Goal: Task Accomplishment & Management: Complete application form

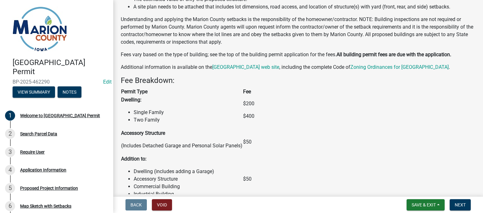
scroll to position [441, 0]
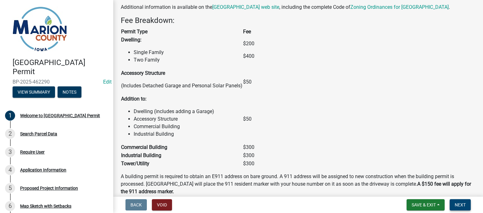
click at [461, 205] on span "Next" at bounding box center [460, 205] width 11 height 5
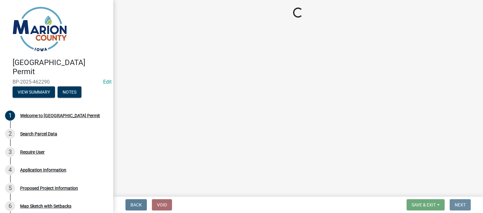
scroll to position [0, 0]
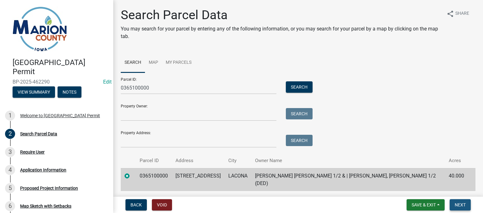
click at [462, 207] on span "Next" at bounding box center [460, 205] width 11 height 5
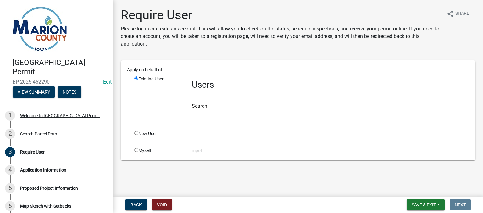
click at [137, 149] on input "radio" at bounding box center [136, 150] width 4 height 4
radio input "true"
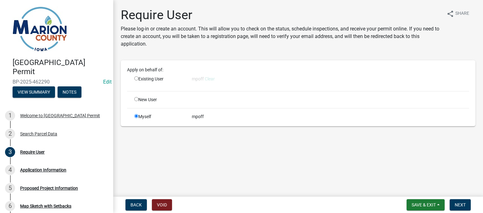
click at [209, 120] on div "mpoff" at bounding box center [330, 117] width 287 height 7
click at [135, 79] on input "radio" at bounding box center [136, 78] width 4 height 4
radio input "true"
radio input "false"
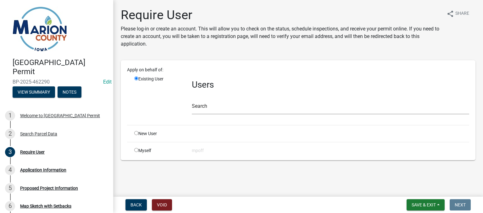
click at [225, 100] on div "Search" at bounding box center [331, 104] width 278 height 22
click at [223, 113] on input "text" at bounding box center [331, 108] width 278 height 13
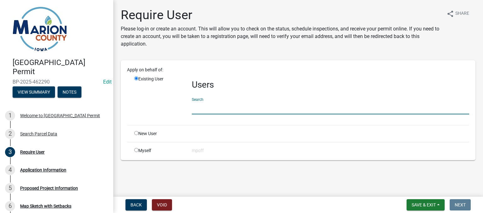
type input "kje"
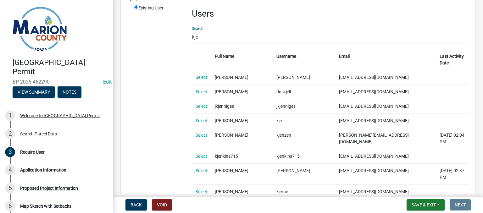
scroll to position [94, 0]
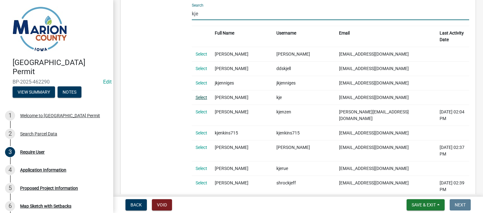
click at [197, 95] on link "Select" at bounding box center [202, 97] width 12 height 5
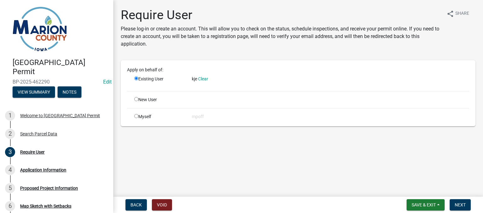
scroll to position [0, 0]
click at [463, 206] on span "Next" at bounding box center [460, 205] width 11 height 5
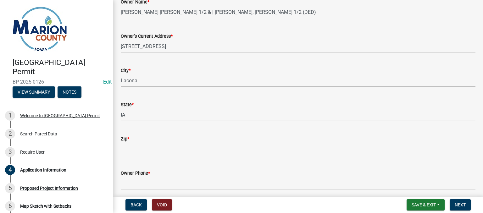
scroll to position [315, 0]
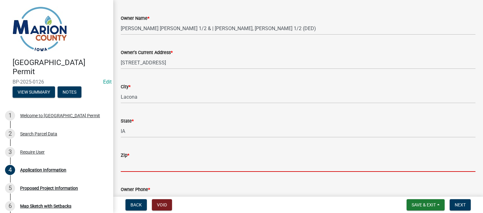
click at [154, 167] on input "Zip *" at bounding box center [298, 165] width 355 height 13
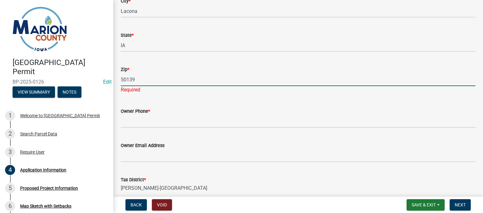
scroll to position [409, 0]
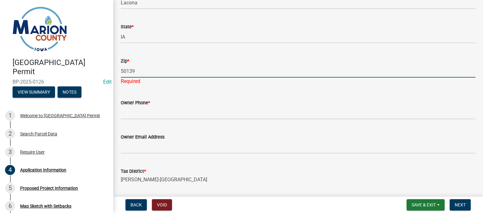
type input "50139"
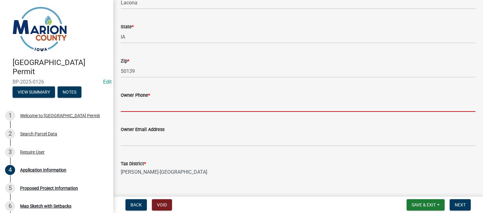
click at [156, 113] on wm-data-entity-input "Owner Phone *" at bounding box center [298, 100] width 355 height 34
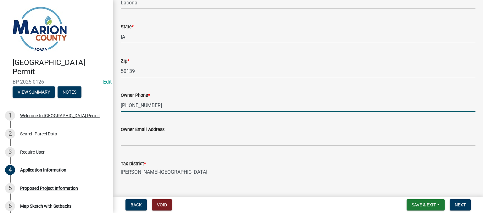
type input "[PHONE_NUMBER]"
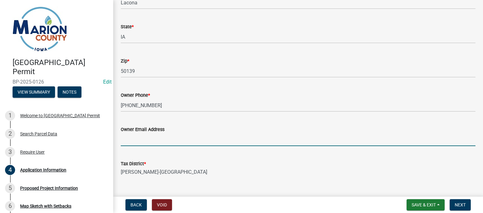
drag, startPoint x: 483, startPoint y: 17, endPoint x: 172, endPoint y: 143, distance: 335.5
click at [172, 143] on input "Owner Email Address" at bounding box center [298, 139] width 355 height 13
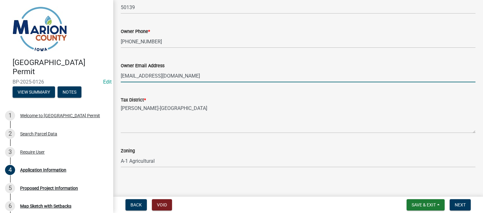
scroll to position [476, 0]
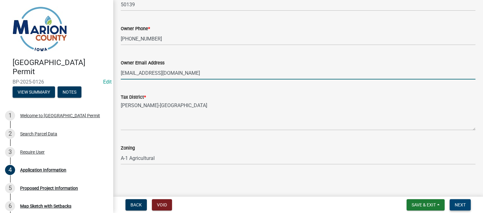
type input "[EMAIL_ADDRESS][DOMAIN_NAME]"
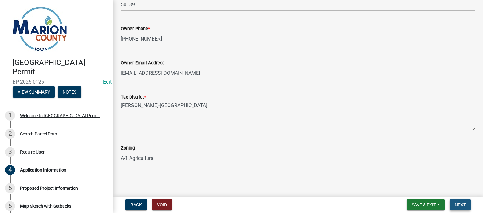
click at [461, 202] on button "Next" at bounding box center [460, 205] width 21 height 11
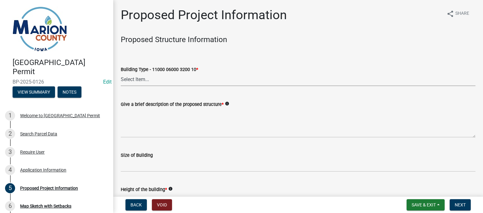
click at [209, 77] on select "Select Item... Dwellings - One Family Residential - 11000 06000 3200 10 Dwellin…" at bounding box center [298, 79] width 355 height 13
click at [121, 73] on select "Select Item... Dwellings - One Family Residential - 11000 06000 3200 10 Dwellin…" at bounding box center [298, 79] width 355 height 13
select select "ad82ad94-9bd8-43b2-a066-f5ac38fcadf5"
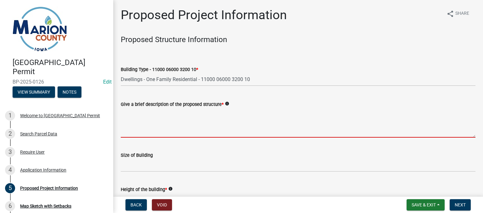
click at [146, 125] on textarea "Give a brief description of the proposed structure *" at bounding box center [298, 123] width 355 height 30
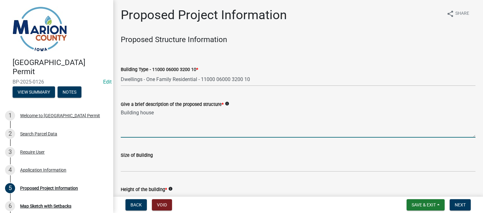
type textarea "Building house"
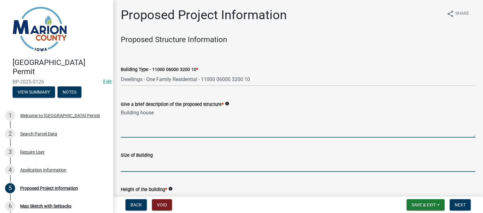
click at [155, 166] on input "Size of Building" at bounding box center [298, 165] width 355 height 13
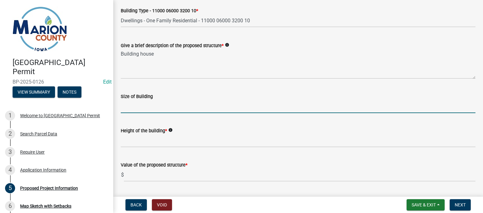
scroll to position [63, 0]
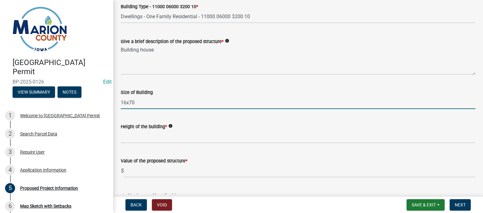
type input "16x70"
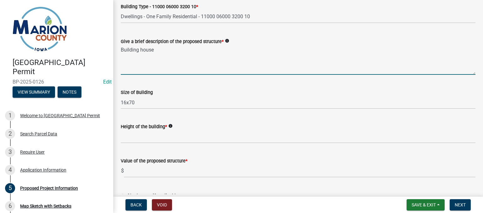
click at [170, 52] on textarea "Building house" at bounding box center [298, 60] width 355 height 30
type textarea "B"
type textarea "Placing single wide on parcel"
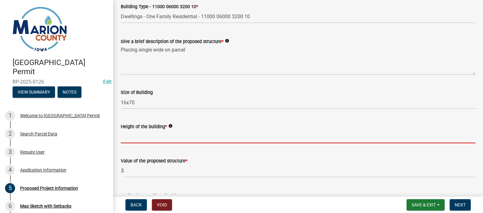
click at [185, 139] on input "Height of the building *" at bounding box center [298, 137] width 355 height 13
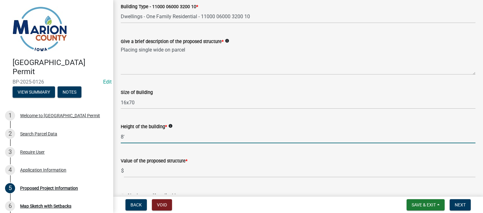
type input "8'"
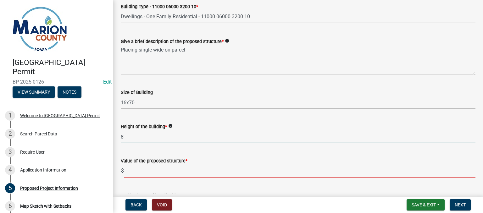
click at [156, 173] on input "text" at bounding box center [300, 171] width 352 height 13
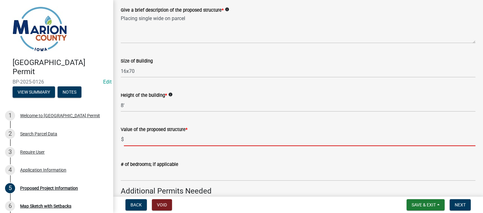
scroll to position [157, 0]
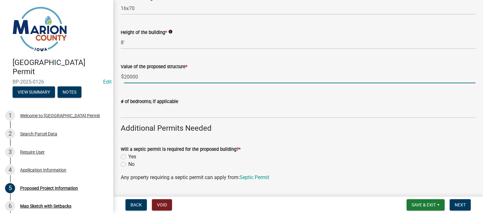
type input "20000"
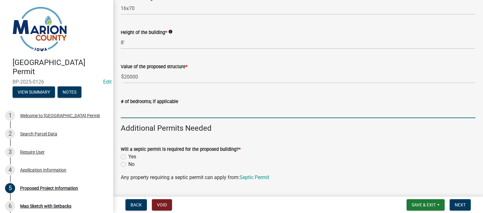
click at [159, 115] on input "text" at bounding box center [298, 111] width 355 height 13
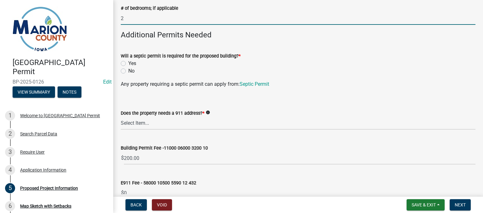
scroll to position [252, 0]
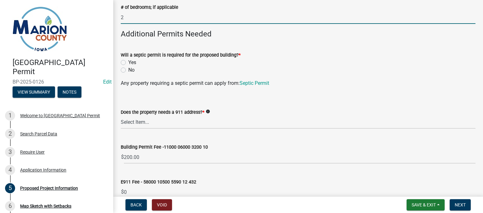
type input "2"
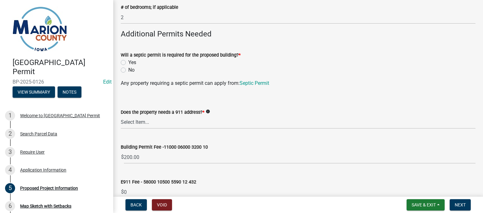
click at [128, 62] on label "Yes" at bounding box center [132, 63] width 8 height 8
click at [128, 62] on input "Yes" at bounding box center [130, 61] width 4 height 4
radio input "true"
click at [125, 122] on select "Select Item... Yes No" at bounding box center [298, 122] width 355 height 13
click at [121, 116] on select "Select Item... Yes No" at bounding box center [298, 122] width 355 height 13
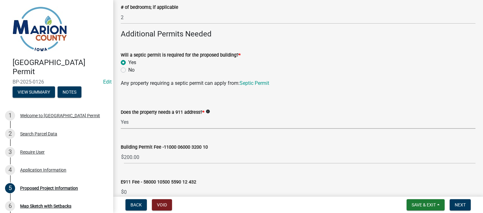
select select "f37e860c-a887-41e0-a466-b738e3b0a2db"
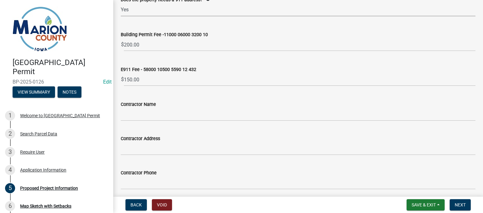
scroll to position [378, 0]
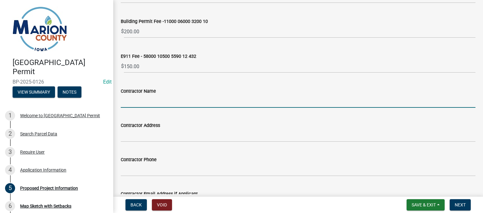
click at [154, 107] on input "Contractor Name" at bounding box center [298, 101] width 355 height 13
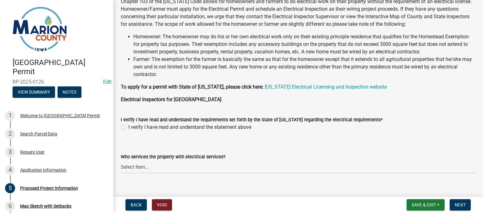
scroll to position [617, 0]
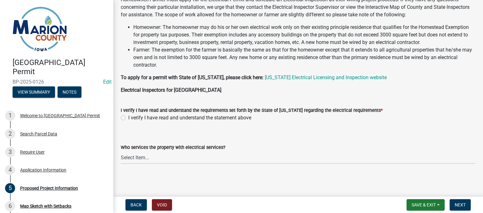
type input "self"
click at [128, 117] on label "I verify I have read and understand the statement above" at bounding box center [189, 118] width 123 height 8
click at [128, 117] on input "I verify I have read and understand the statement above" at bounding box center [130, 116] width 4 height 4
radio input "true"
click at [163, 158] on select "Select Item... Pella REC MidAmerican Energy Other" at bounding box center [298, 157] width 355 height 13
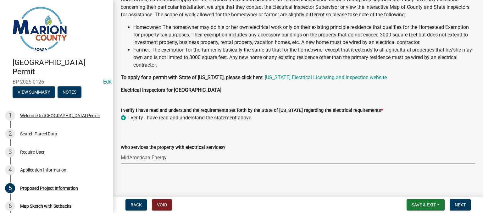
click at [121, 151] on select "Select Item... Pella REC MidAmerican Energy Other" at bounding box center [298, 157] width 355 height 13
select select "c01c0ffe-a9ad-46ba-80d8-07ee8e46f3b2"
click at [458, 204] on span "Next" at bounding box center [460, 205] width 11 height 5
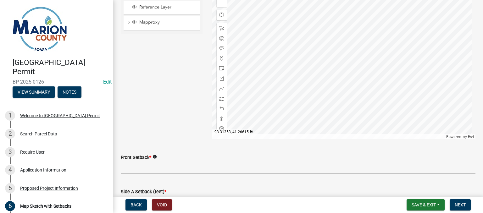
scroll to position [154, 0]
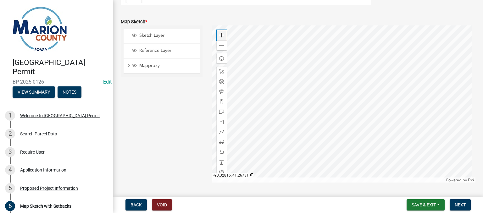
click at [220, 35] on span at bounding box center [221, 35] width 5 height 5
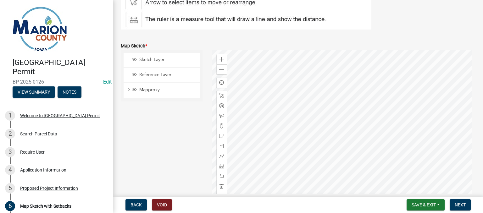
click at [378, 125] on div at bounding box center [344, 128] width 264 height 157
click at [268, 103] on div at bounding box center [344, 128] width 264 height 157
click at [281, 120] on div at bounding box center [344, 128] width 264 height 157
click at [220, 59] on span at bounding box center [221, 59] width 5 height 5
click at [367, 161] on div at bounding box center [344, 128] width 264 height 157
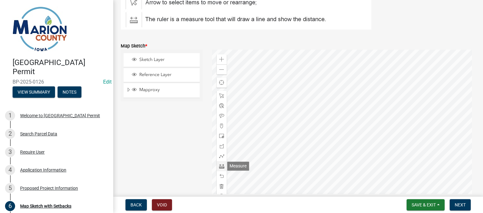
click at [220, 166] on span at bounding box center [221, 166] width 5 height 5
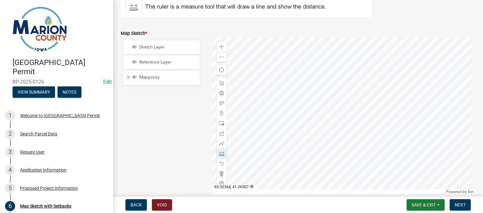
click at [259, 157] on div at bounding box center [344, 115] width 264 height 157
click at [268, 157] on div at bounding box center [344, 115] width 264 height 157
click at [271, 62] on div at bounding box center [344, 115] width 264 height 157
click at [270, 158] on div at bounding box center [344, 115] width 264 height 157
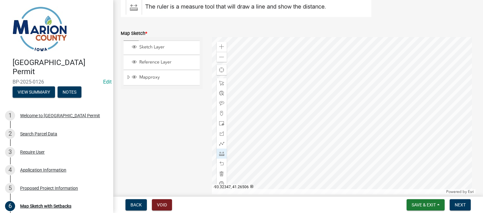
click at [270, 158] on div at bounding box center [344, 115] width 264 height 157
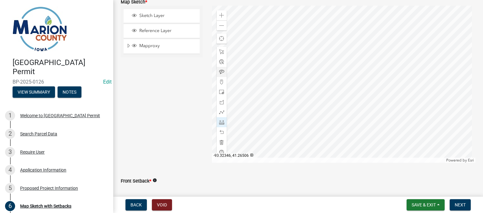
click at [271, 126] on div at bounding box center [344, 84] width 264 height 157
click at [282, 114] on div at bounding box center [344, 84] width 264 height 157
click at [271, 126] on div at bounding box center [344, 84] width 264 height 157
click at [273, 130] on div at bounding box center [344, 84] width 264 height 157
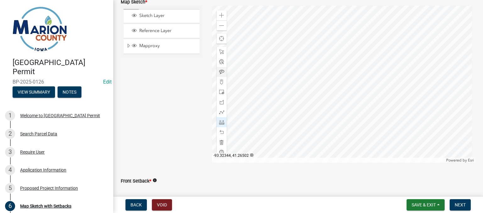
click at [273, 130] on div at bounding box center [344, 84] width 264 height 157
click at [283, 117] on div at bounding box center [344, 84] width 264 height 157
click at [281, 114] on div at bounding box center [344, 84] width 264 height 157
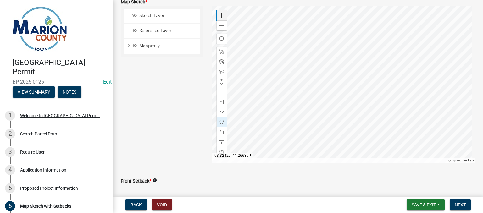
click at [222, 14] on span at bounding box center [221, 15] width 5 height 5
click at [331, 10] on div at bounding box center [344, 84] width 264 height 157
click at [398, 52] on div at bounding box center [344, 84] width 264 height 157
click at [263, 106] on div at bounding box center [344, 84] width 264 height 157
click at [295, 105] on div at bounding box center [344, 84] width 264 height 157
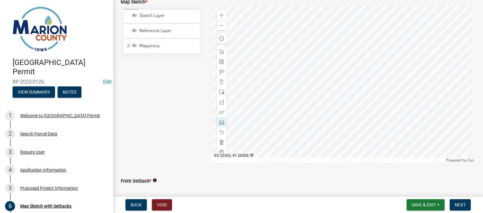
click at [295, 105] on div at bounding box center [344, 84] width 264 height 157
click at [279, 111] on div at bounding box center [344, 84] width 264 height 157
click at [295, 111] on div at bounding box center [344, 84] width 264 height 157
click at [312, 110] on div at bounding box center [344, 84] width 264 height 157
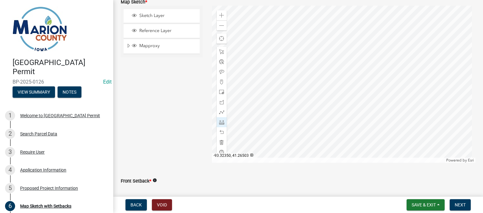
click at [313, 110] on div at bounding box center [344, 84] width 264 height 157
click at [310, 110] on div at bounding box center [344, 84] width 264 height 157
click at [313, 111] on div at bounding box center [344, 84] width 264 height 157
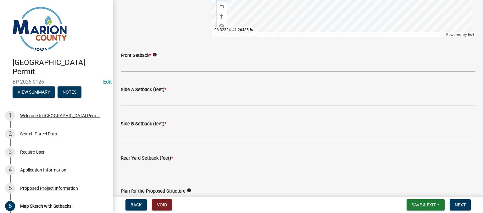
scroll to position [300, 0]
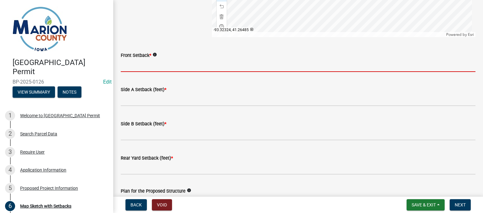
click at [133, 65] on input "Front Setback *" at bounding box center [298, 65] width 355 height 13
type input "35'"
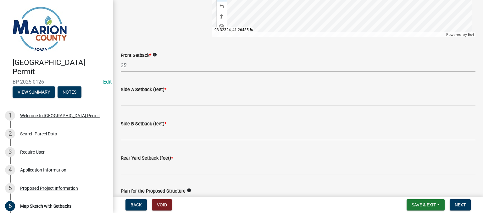
drag, startPoint x: 361, startPoint y: 54, endPoint x: 373, endPoint y: 109, distance: 55.4
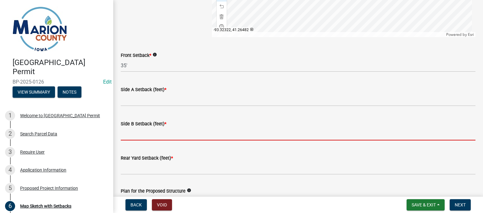
click at [173, 136] on input "Side B Setback (feet) *" at bounding box center [298, 134] width 355 height 13
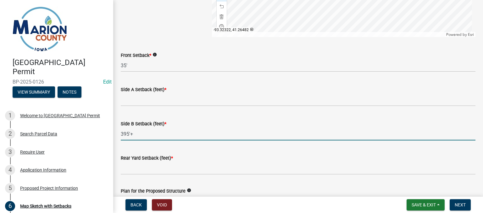
type input "395'+"
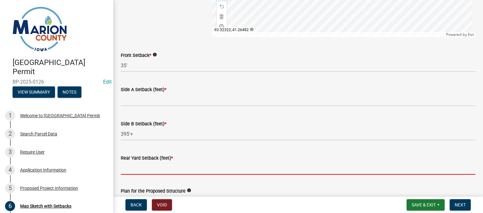
click at [138, 167] on input "Rear Yard Setback (feet) *" at bounding box center [298, 168] width 355 height 13
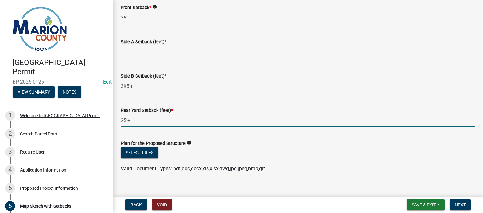
scroll to position [356, 0]
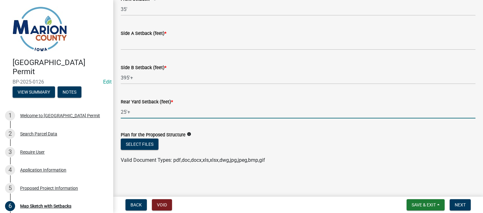
type input "25'+"
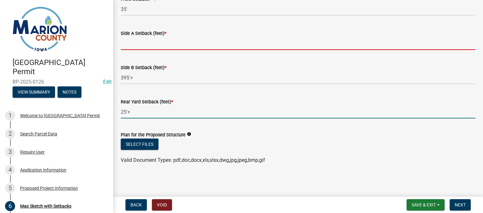
click at [141, 49] on input "Side A Setback (feet) *" at bounding box center [298, 43] width 355 height 13
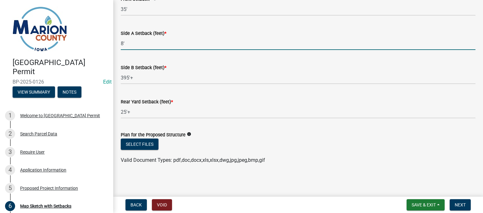
type input "8"
type input "15'+"
click at [462, 204] on span "Next" at bounding box center [460, 205] width 11 height 5
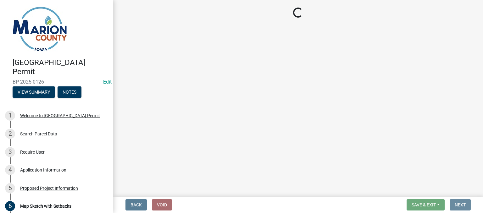
scroll to position [0, 0]
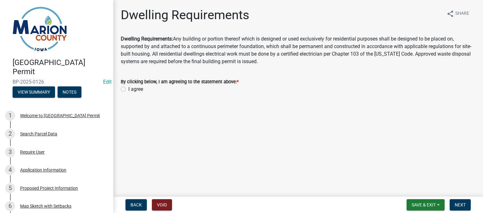
click at [123, 92] on div "I agree" at bounding box center [298, 90] width 355 height 8
click at [128, 89] on label "I agree" at bounding box center [135, 90] width 15 height 8
click at [128, 89] on input "I agree" at bounding box center [130, 88] width 4 height 4
radio input "true"
click at [463, 201] on button "Next" at bounding box center [460, 205] width 21 height 11
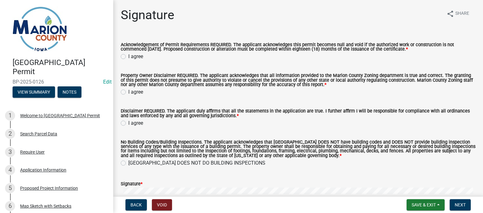
click at [128, 57] on label "I agree" at bounding box center [135, 57] width 15 height 8
click at [128, 57] on input "I agree" at bounding box center [130, 55] width 4 height 4
radio input "true"
click at [128, 93] on label "I agree" at bounding box center [135, 92] width 15 height 8
click at [128, 93] on input "I agree" at bounding box center [130, 90] width 4 height 4
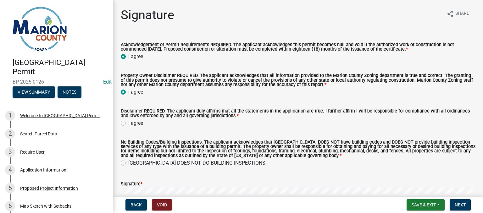
radio input "true"
click at [128, 124] on label "I agree" at bounding box center [135, 124] width 15 height 8
click at [128, 124] on input "I agree" at bounding box center [130, 122] width 4 height 4
radio input "true"
click at [128, 163] on label "[GEOGRAPHIC_DATA] DOES NOT DO BUILDING INSPECTIONS" at bounding box center [196, 164] width 137 height 8
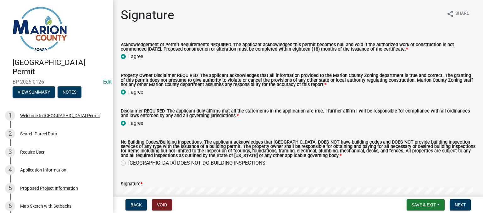
click at [128, 163] on input "[GEOGRAPHIC_DATA] DOES NOT DO BUILDING INSPECTIONS" at bounding box center [130, 162] width 4 height 4
radio input "true"
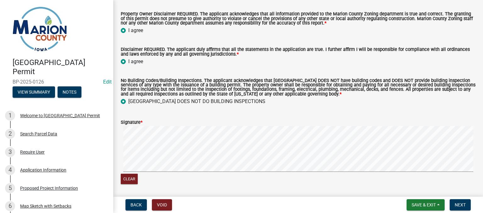
scroll to position [63, 0]
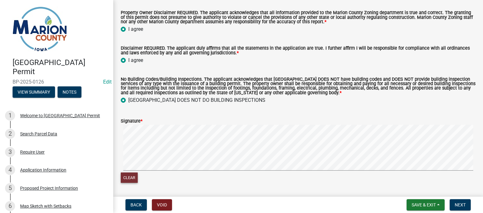
drag, startPoint x: 141, startPoint y: 173, endPoint x: 126, endPoint y: 178, distance: 16.1
click at [126, 178] on button "Clear" at bounding box center [129, 178] width 17 height 10
click at [134, 177] on button "Clear" at bounding box center [129, 178] width 17 height 10
drag, startPoint x: 149, startPoint y: 174, endPoint x: 192, endPoint y: 176, distance: 43.8
click at [192, 176] on div "Clear" at bounding box center [298, 179] width 355 height 12
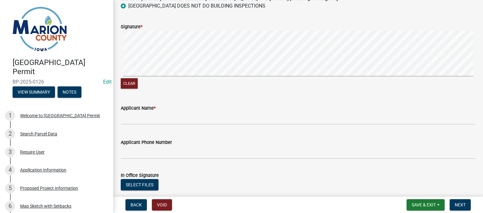
scroll to position [220, 0]
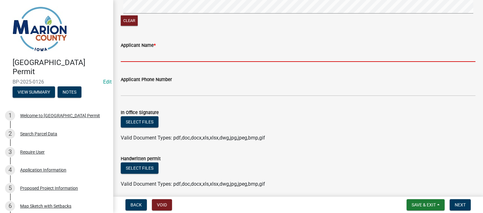
click at [158, 58] on input "Applicant Name *" at bounding box center [298, 55] width 355 height 13
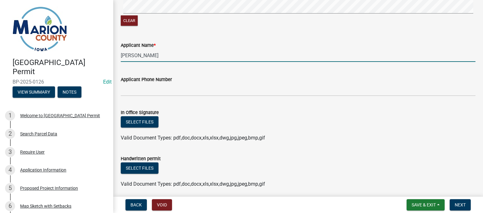
type input "[PERSON_NAME]"
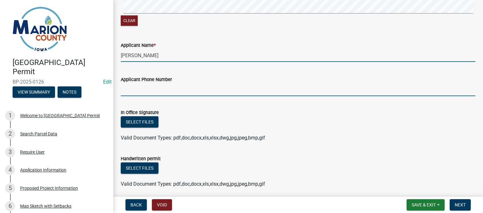
click at [170, 92] on input "Applicant Phone Number" at bounding box center [298, 89] width 355 height 13
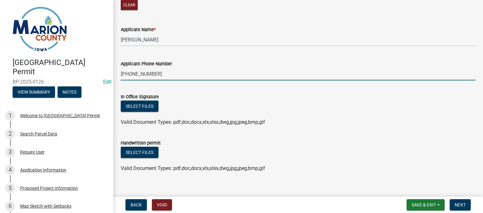
scroll to position [245, 0]
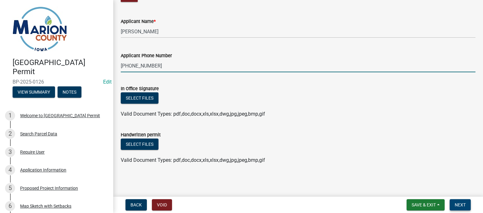
type input "[PHONE_NUMBER]"
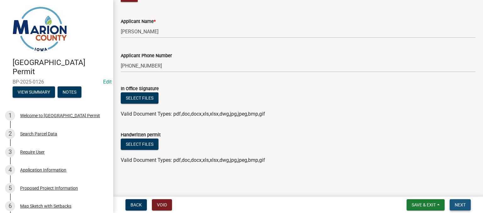
click at [461, 205] on span "Next" at bounding box center [460, 205] width 11 height 5
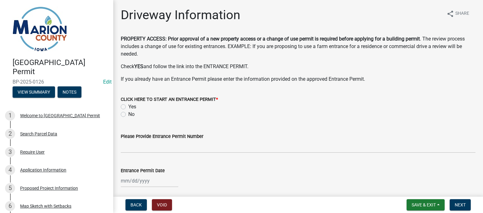
click at [128, 104] on label "Yes" at bounding box center [132, 107] width 8 height 8
click at [128, 104] on input "Yes" at bounding box center [130, 105] width 4 height 4
radio input "true"
click at [466, 206] on button "Next" at bounding box center [460, 205] width 21 height 11
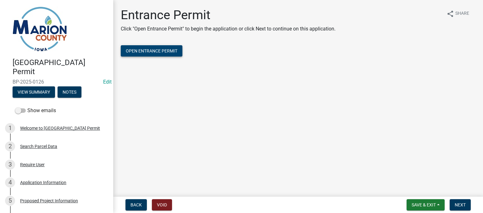
click at [155, 50] on span "Open Entrance Permit" at bounding box center [152, 50] width 52 height 5
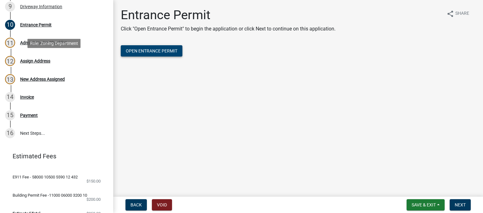
scroll to position [281, 0]
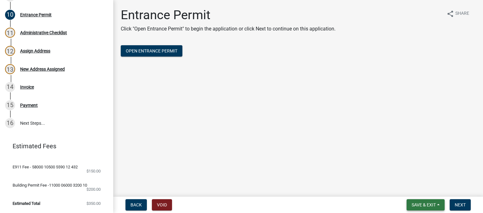
click at [426, 206] on span "Save & Exit" at bounding box center [424, 205] width 24 height 5
click at [425, 187] on button "Save & Exit" at bounding box center [420, 188] width 50 height 15
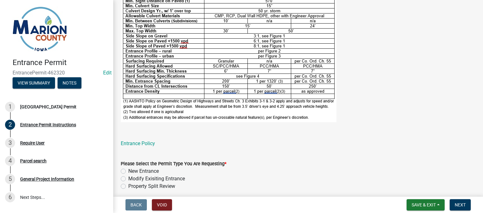
scroll to position [300, 0]
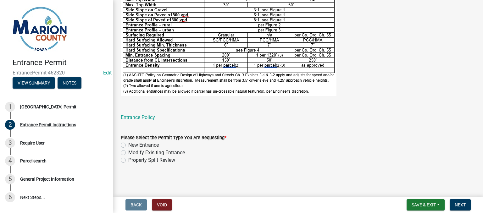
click at [128, 152] on label "Modify Exisiting Entrance" at bounding box center [156, 153] width 57 height 8
click at [128, 152] on input "Modify Exisiting Entrance" at bounding box center [130, 151] width 4 height 4
radio input "true"
click at [466, 208] on button "Next" at bounding box center [460, 205] width 21 height 11
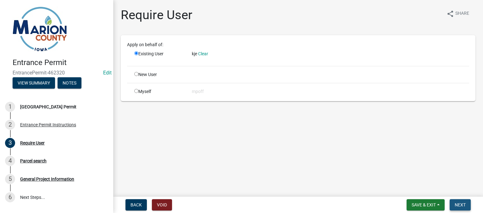
click at [458, 205] on span "Next" at bounding box center [460, 205] width 11 height 5
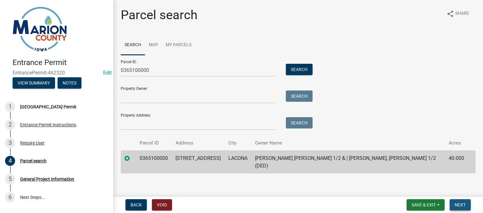
click at [462, 204] on span "Next" at bounding box center [460, 205] width 11 height 5
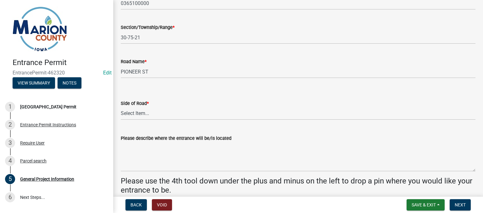
scroll to position [63, 0]
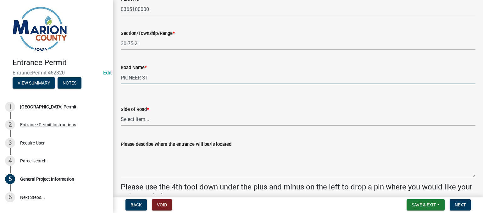
click at [154, 82] on input "PIONEER ST" at bounding box center [298, 77] width 355 height 13
drag, startPoint x: 157, startPoint y: 81, endPoint x: 104, endPoint y: 75, distance: 53.6
click at [97, 81] on div "Entrance Permit EntrancePermit-462320 Edit View Summary Notes 1 [GEOGRAPHIC_DAT…" at bounding box center [241, 106] width 483 height 213
type input "1"
type input "12th Ave"
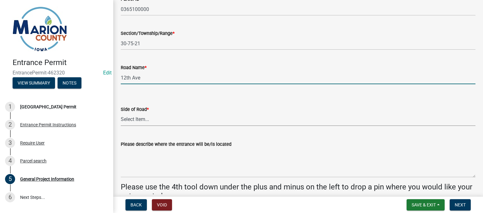
click at [160, 122] on select "Select Item... North South East West" at bounding box center [298, 119] width 355 height 13
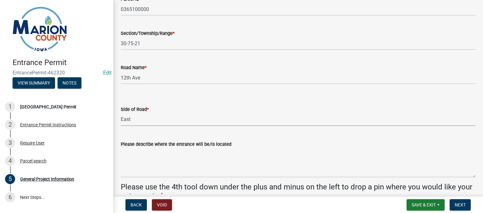
click at [121, 113] on select "Select Item... North South East West" at bounding box center [298, 119] width 355 height 13
select select "7d756283-d3db-42d8-b135-ff8906bd1c63"
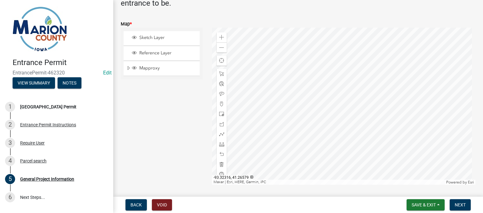
scroll to position [283, 0]
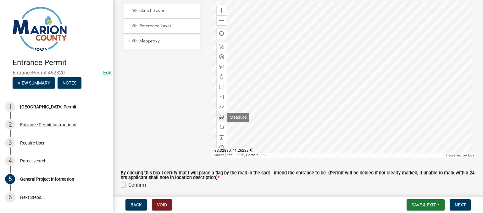
click at [219, 119] on span at bounding box center [221, 117] width 5 height 5
click at [221, 8] on span at bounding box center [221, 10] width 5 height 5
click at [372, 105] on div at bounding box center [344, 79] width 264 height 157
click at [292, 69] on div at bounding box center [344, 79] width 264 height 157
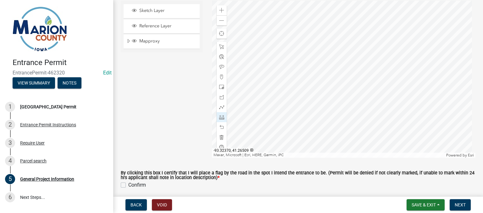
click at [254, 77] on div at bounding box center [344, 79] width 264 height 157
click at [222, 135] on span at bounding box center [221, 137] width 5 height 5
click at [267, 74] on div at bounding box center [344, 79] width 264 height 157
click at [222, 117] on span at bounding box center [221, 117] width 5 height 5
click at [266, 77] on div at bounding box center [344, 79] width 264 height 157
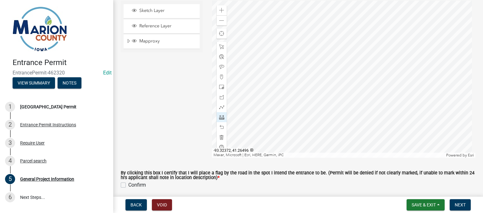
click at [256, 87] on div at bounding box center [344, 79] width 264 height 157
click at [220, 135] on div at bounding box center [222, 138] width 10 height 10
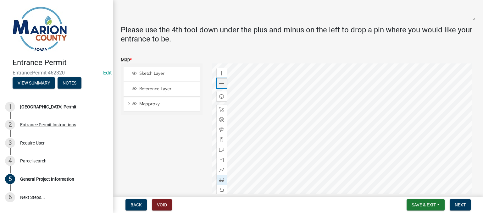
click at [217, 84] on div "Zoom out" at bounding box center [222, 83] width 10 height 10
click at [274, 101] on div at bounding box center [344, 142] width 264 height 157
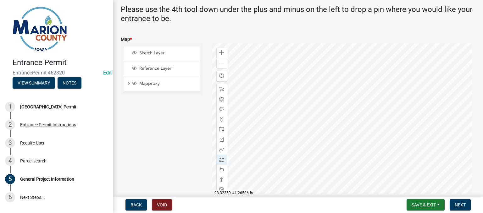
scroll to position [252, 0]
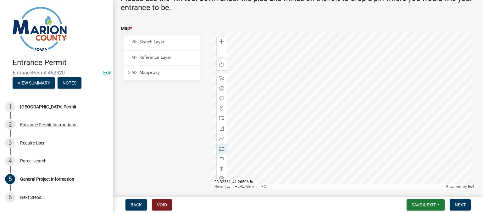
click at [260, 87] on div at bounding box center [344, 110] width 264 height 157
click at [219, 42] on span at bounding box center [221, 41] width 5 height 5
click at [362, 106] on div at bounding box center [344, 110] width 264 height 157
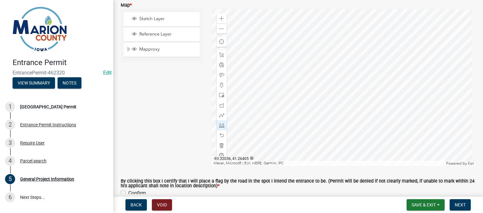
scroll to position [277, 0]
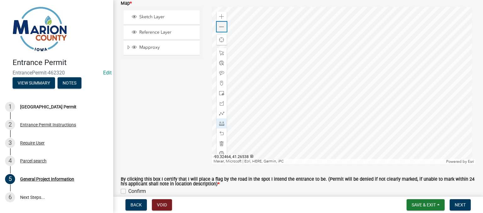
click at [220, 30] on div "Zoom out" at bounding box center [222, 27] width 10 height 10
click at [219, 15] on span at bounding box center [221, 16] width 5 height 5
click at [354, 78] on div at bounding box center [344, 85] width 264 height 157
click at [220, 144] on span at bounding box center [221, 143] width 5 height 5
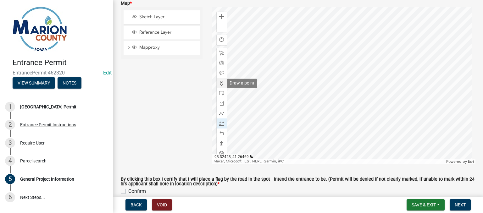
click at [220, 82] on span at bounding box center [221, 83] width 5 height 5
click at [295, 57] on div at bounding box center [344, 85] width 264 height 157
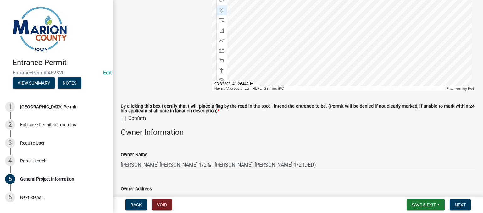
scroll to position [384, 0]
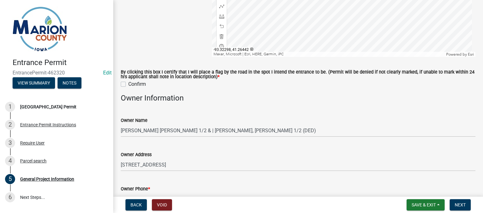
click at [128, 86] on label "Confirm" at bounding box center [137, 85] width 18 height 8
click at [128, 85] on input "Confirm" at bounding box center [130, 83] width 4 height 4
checkbox input "true"
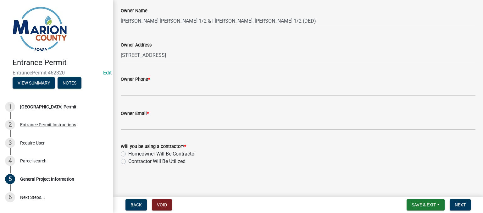
scroll to position [495, 0]
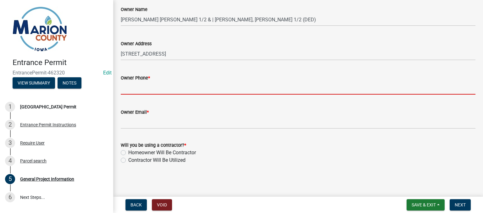
click at [128, 87] on input "Owner Phone *" at bounding box center [298, 88] width 355 height 13
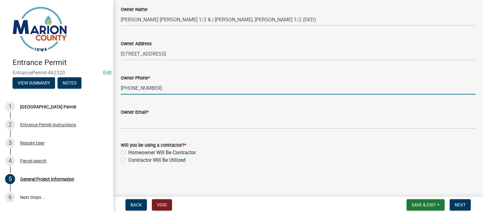
type input "[PHONE_NUMBER]"
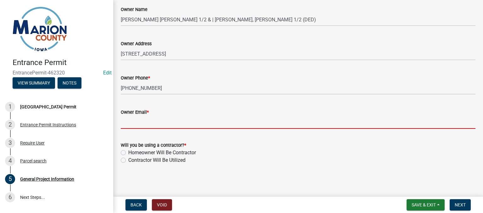
click at [217, 120] on input "Owner Email *" at bounding box center [298, 122] width 355 height 13
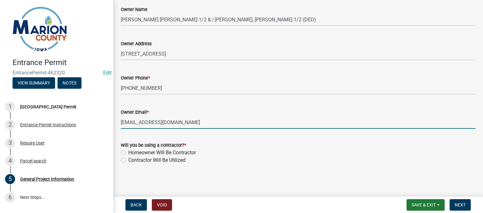
type input "[EMAIL_ADDRESS][DOMAIN_NAME]"
click at [128, 154] on label "Homeowner Will Be Contractor" at bounding box center [162, 153] width 68 height 8
click at [128, 153] on input "Homeowner Will Be Contractor" at bounding box center [130, 151] width 4 height 4
radio input "true"
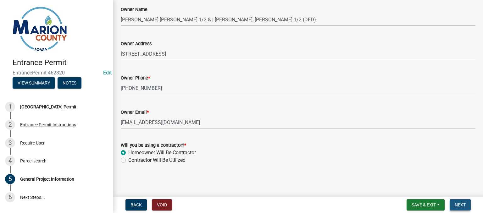
click at [460, 203] on span "Next" at bounding box center [460, 205] width 11 height 5
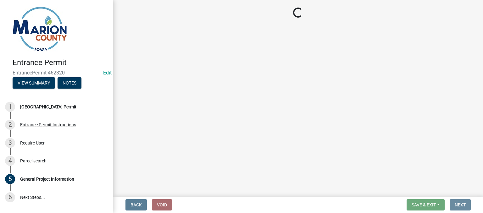
scroll to position [0, 0]
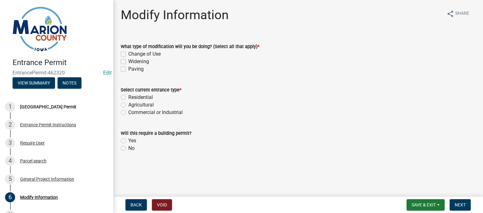
click at [128, 54] on label "Change of Use" at bounding box center [144, 54] width 32 height 8
click at [128, 54] on input "Change of Use" at bounding box center [130, 52] width 4 height 4
checkbox input "true"
checkbox input "false"
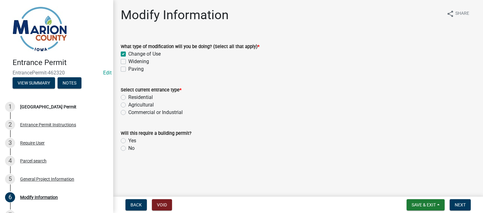
click at [128, 106] on label "Agricultural" at bounding box center [140, 105] width 25 height 8
click at [128, 105] on input "Agricultural" at bounding box center [130, 103] width 4 height 4
radio input "true"
click at [128, 142] on label "Yes" at bounding box center [132, 141] width 8 height 8
click at [128, 141] on input "Yes" at bounding box center [130, 139] width 4 height 4
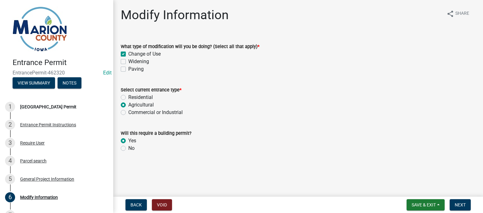
radio input "true"
click at [464, 206] on span "Next" at bounding box center [460, 205] width 11 height 5
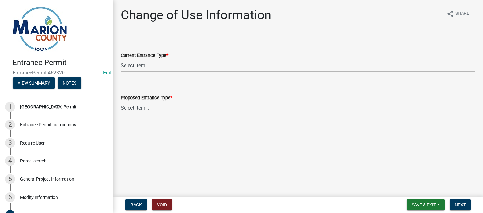
click at [132, 67] on select "Select Item... Residential Agricultural Commercial/Industrial" at bounding box center [298, 65] width 355 height 13
click at [121, 59] on select "Select Item... Residential Agricultural Commercial/Industrial" at bounding box center [298, 65] width 355 height 13
select select "d76a3e00-abad-42bf-af90-e51a062bbdbf"
click at [150, 109] on select "Select Item... Residential Agricultural Commercial/Industrial" at bounding box center [298, 108] width 355 height 13
click at [121, 102] on select "Select Item... Residential Agricultural Commercial/Industrial" at bounding box center [298, 108] width 355 height 13
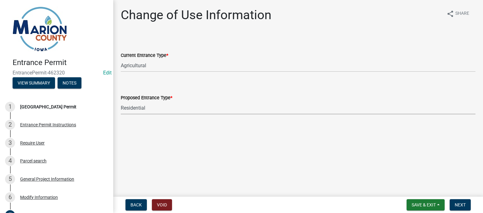
select select "3bfd261a-e0c8-49ed-b6ed-d89ce3e6c8fd"
click at [462, 204] on span "Next" at bounding box center [460, 205] width 11 height 5
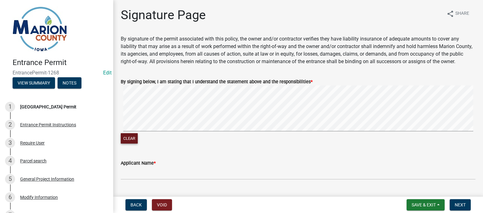
drag, startPoint x: 145, startPoint y: 139, endPoint x: 128, endPoint y: 144, distance: 16.9
click at [128, 144] on button "Clear" at bounding box center [129, 138] width 17 height 10
drag, startPoint x: 141, startPoint y: 141, endPoint x: 133, endPoint y: 145, distance: 9.0
click at [133, 144] on button "Clear" at bounding box center [129, 138] width 17 height 10
drag, startPoint x: 166, startPoint y: 149, endPoint x: 191, endPoint y: 163, distance: 28.6
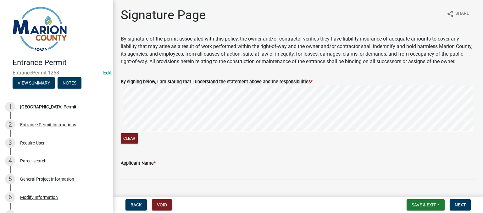
click at [191, 163] on div "Applicant Name *" at bounding box center [298, 165] width 355 height 29
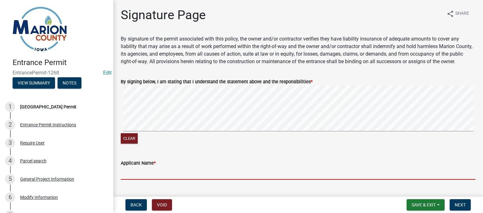
click at [214, 176] on input "Applicant Name *" at bounding box center [298, 173] width 355 height 13
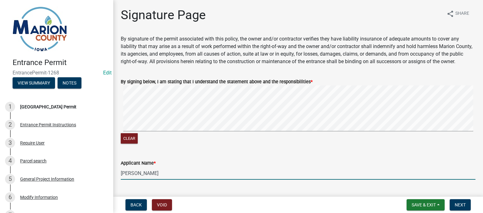
type input "[PERSON_NAME]"
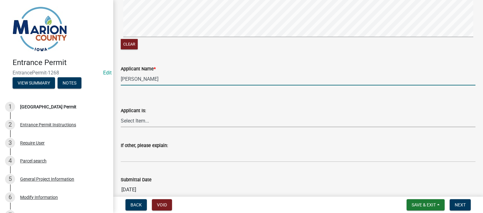
click at [140, 127] on select "Select Item... Homeowner Contractor Other" at bounding box center [298, 121] width 355 height 13
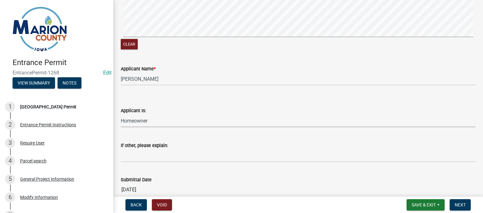
click at [121, 122] on select "Select Item... Homeowner Contractor Other" at bounding box center [298, 121] width 355 height 13
select select "fd6e93c6-9e02-4aac-a84e-35bf1c545499"
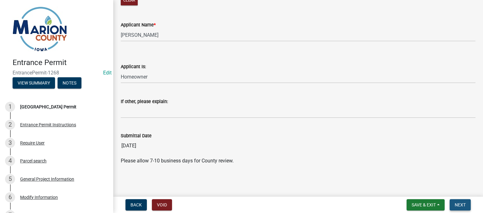
click at [457, 205] on span "Next" at bounding box center [460, 205] width 11 height 5
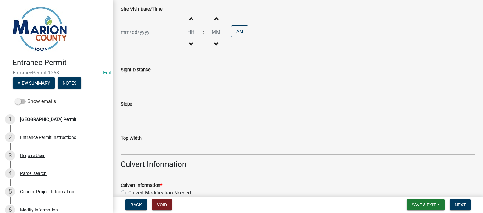
scroll to position [252, 0]
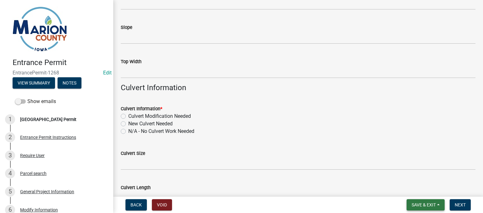
click at [429, 205] on span "Save & Exit" at bounding box center [424, 205] width 24 height 5
click at [408, 172] on button "Save" at bounding box center [420, 173] width 50 height 15
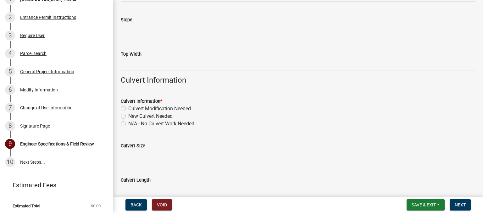
scroll to position [123, 0]
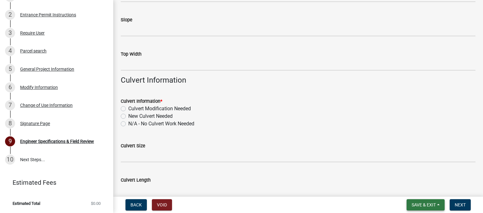
click at [417, 203] on span "Save & Exit" at bounding box center [424, 205] width 24 height 5
click at [414, 190] on button "Save & Exit" at bounding box center [420, 188] width 50 height 15
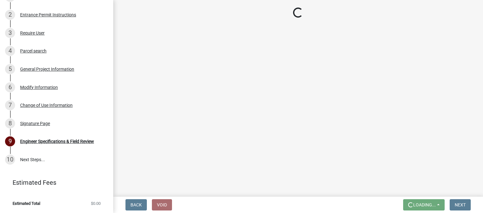
scroll to position [0, 0]
